Goal: Find contact information: Find contact information

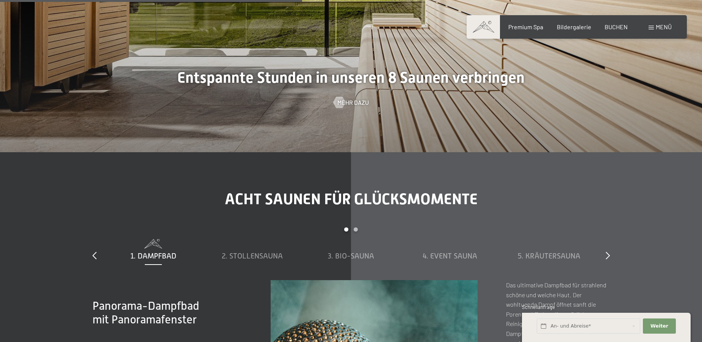
scroll to position [2591, 0]
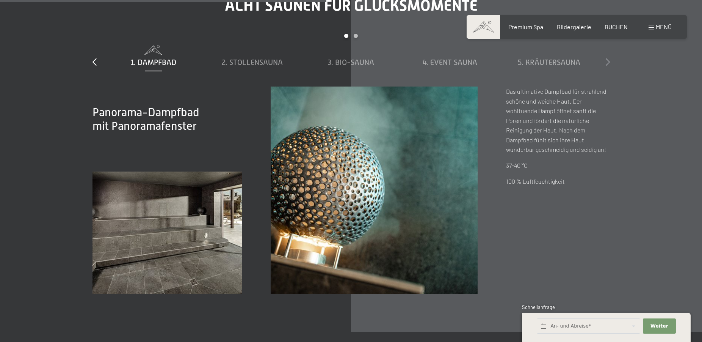
click at [607, 57] on div at bounding box center [608, 62] width 4 height 11
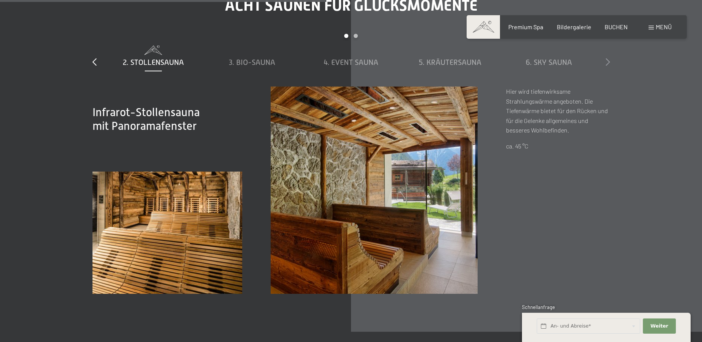
click at [608, 61] on icon at bounding box center [608, 62] width 4 height 8
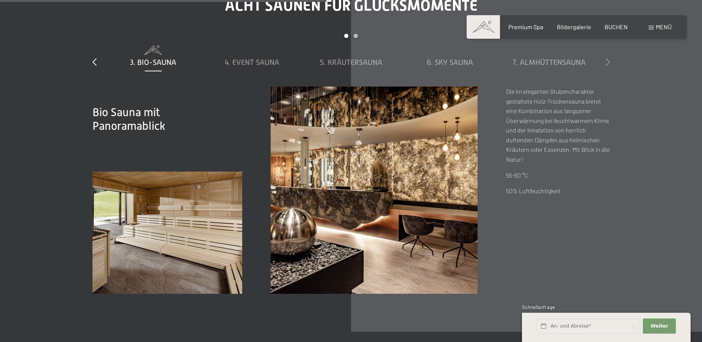
click at [608, 61] on icon at bounding box center [608, 62] width 4 height 8
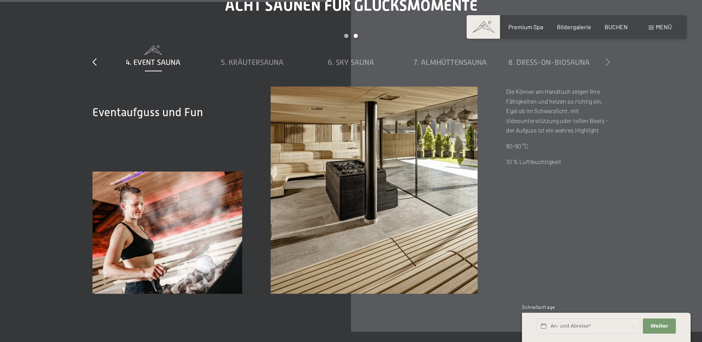
click at [608, 61] on icon at bounding box center [608, 62] width 4 height 8
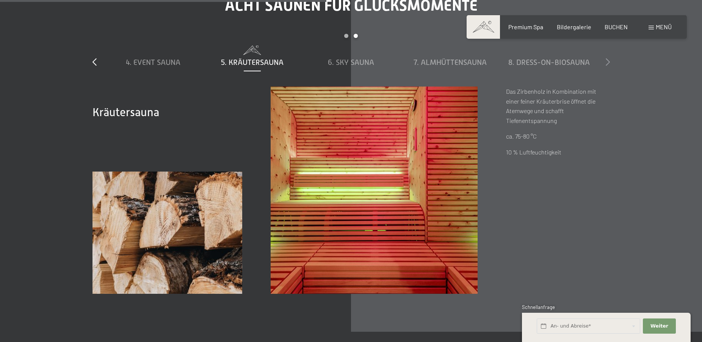
click at [608, 61] on icon at bounding box center [608, 62] width 4 height 8
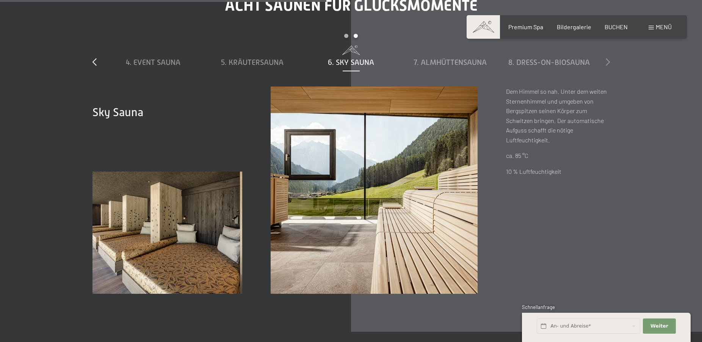
click at [608, 61] on icon at bounding box center [608, 62] width 4 height 8
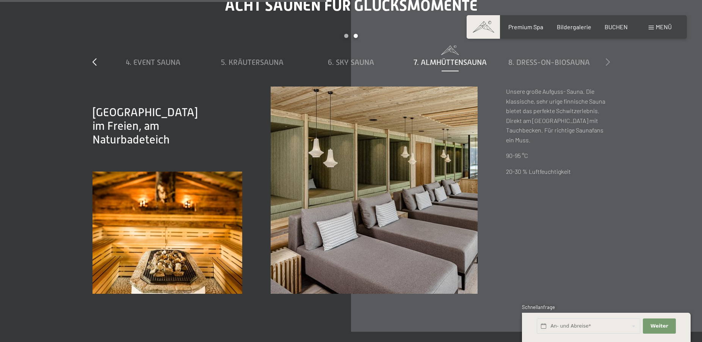
click at [608, 61] on icon at bounding box center [608, 62] width 4 height 8
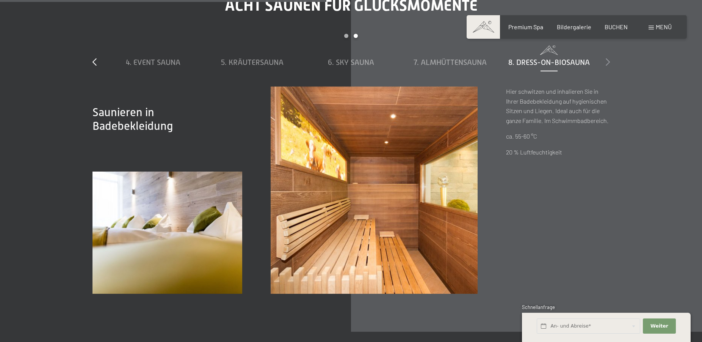
click at [608, 61] on icon at bounding box center [608, 62] width 4 height 8
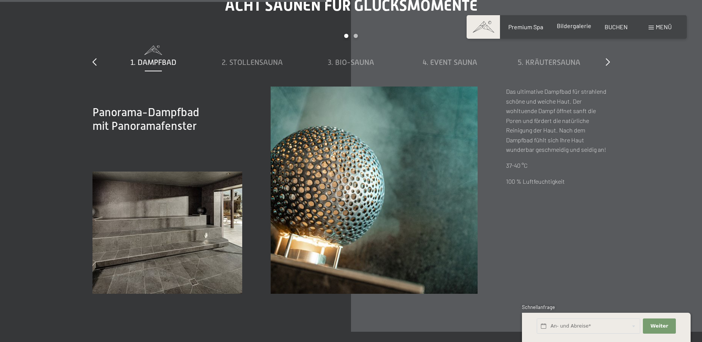
click at [579, 30] on div "Bildergalerie" at bounding box center [574, 26] width 35 height 8
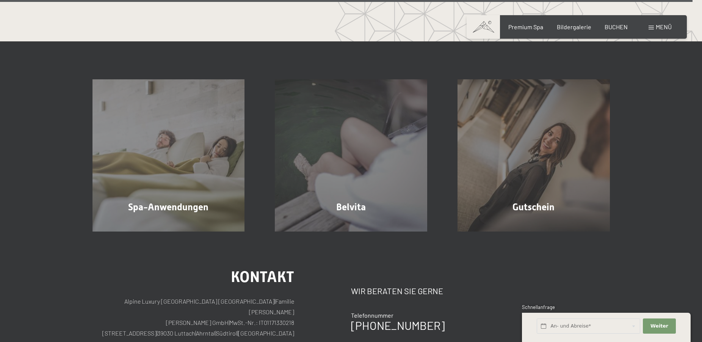
scroll to position [4757, 0]
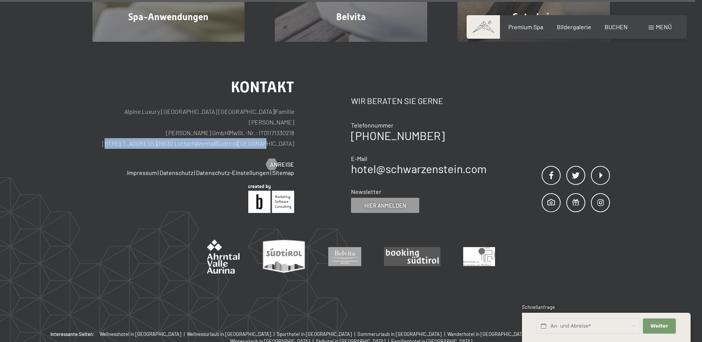
drag, startPoint x: 154, startPoint y: 130, endPoint x: 293, endPoint y: 130, distance: 139.9
click at [293, 130] on p "Alpine Luxury [GEOGRAPHIC_DATA] SCHWARZENSTEIN | Familie [PERSON_NAME] [PERSON_…" at bounding box center [194, 127] width 202 height 42
copy p "[STREET_ADDRESS] | [GEOGRAPHIC_DATA] | [GEOGRAPHIC_DATA] | [GEOGRAPHIC_DATA]"
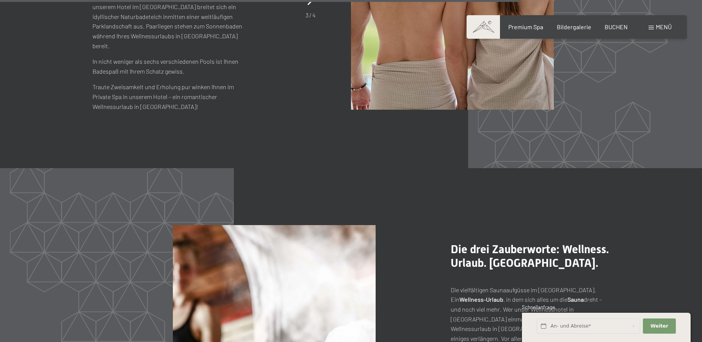
scroll to position [3403, 0]
